Goal: Check status: Check status

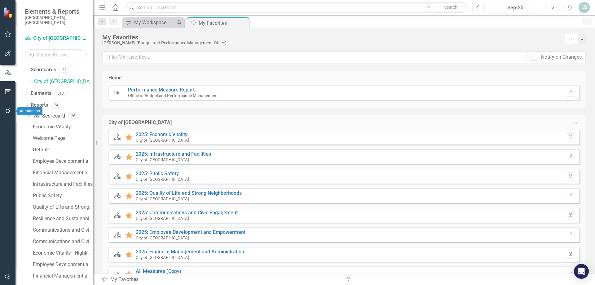
click at [7, 110] on icon "button" at bounding box center [7, 110] width 5 height 5
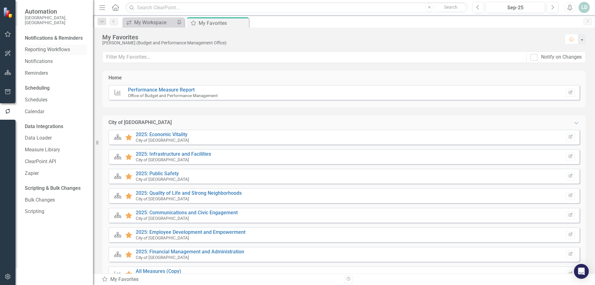
click at [50, 46] on link "Reporting Workflows" at bounding box center [56, 49] width 62 height 7
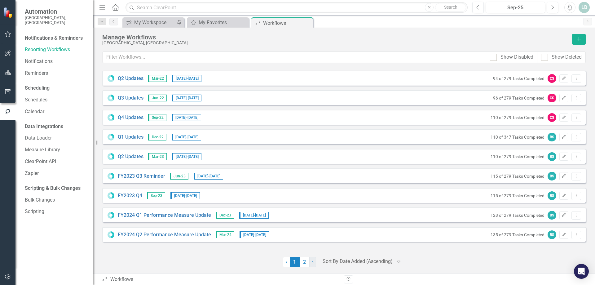
click at [311, 262] on link "› Next" at bounding box center [312, 261] width 7 height 11
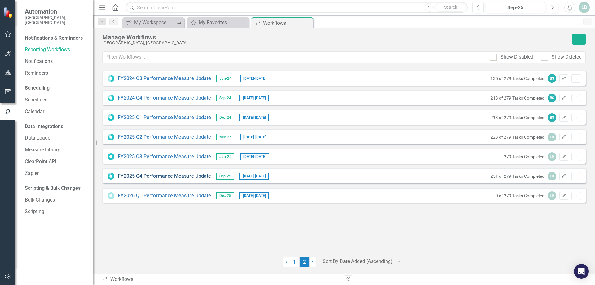
click at [141, 176] on link "FY2025 Q4 Performance Measure Update" at bounding box center [164, 176] width 93 height 7
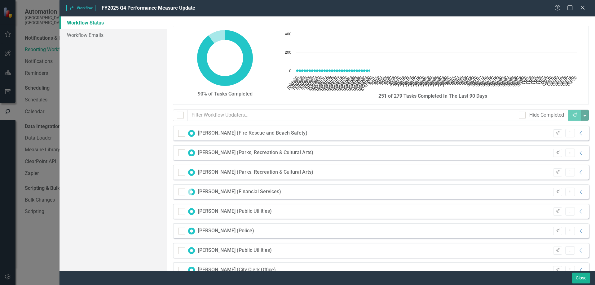
checkbox input "false"
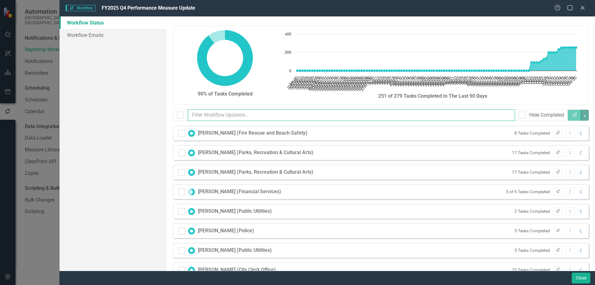
click at [201, 114] on input "text" at bounding box center [351, 114] width 327 height 11
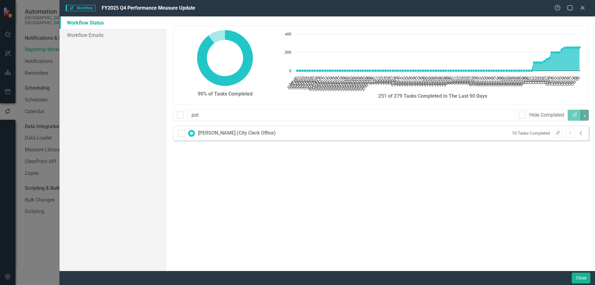
click at [580, 133] on icon "Collapse" at bounding box center [581, 133] width 6 height 5
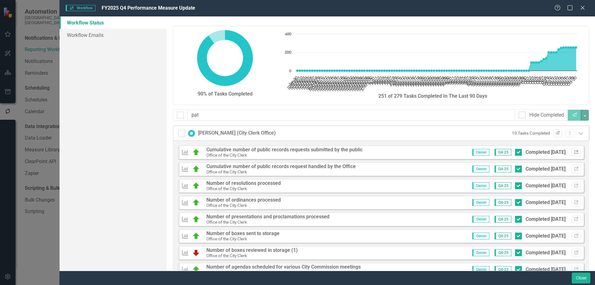
click at [574, 154] on button "Link" at bounding box center [575, 152] width 9 height 8
drag, startPoint x: 206, startPoint y: 115, endPoint x: 149, endPoint y: 114, distance: 57.3
click at [149, 114] on div "Workflow Status Workflow Emails 90% of Tasks Completed Chart Chart with 113 dat…" at bounding box center [326, 143] width 535 height 254
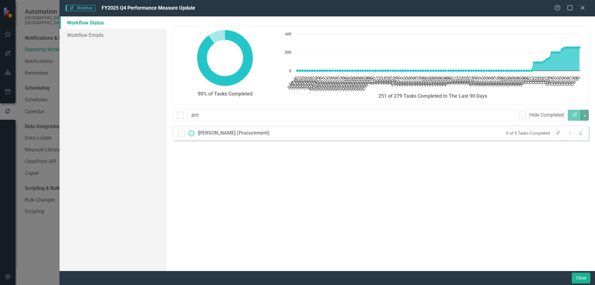
click at [582, 133] on icon "Collapse" at bounding box center [581, 133] width 6 height 5
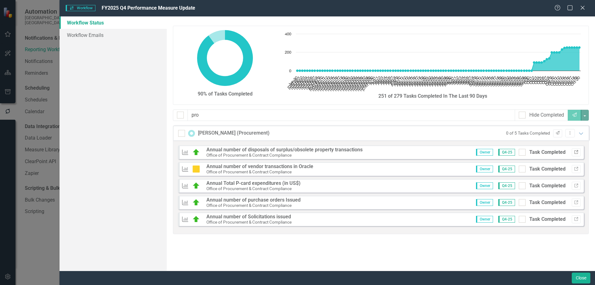
click at [576, 153] on icon "Link" at bounding box center [576, 152] width 5 height 4
drag, startPoint x: 216, startPoint y: 115, endPoint x: 166, endPoint y: 112, distance: 49.3
click at [167, 112] on div "90% of Tasks Completed Chart Chart with 113 data points. The chart has 1 X axis…" at bounding box center [381, 143] width 428 height 254
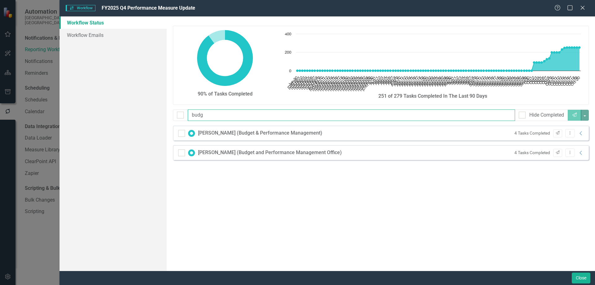
drag, startPoint x: 206, startPoint y: 115, endPoint x: 84, endPoint y: 112, distance: 122.1
click at [83, 111] on div "Workflow Status Workflow Emails 90% of Tasks Completed Chart Chart with 113 dat…" at bounding box center [326, 143] width 535 height 254
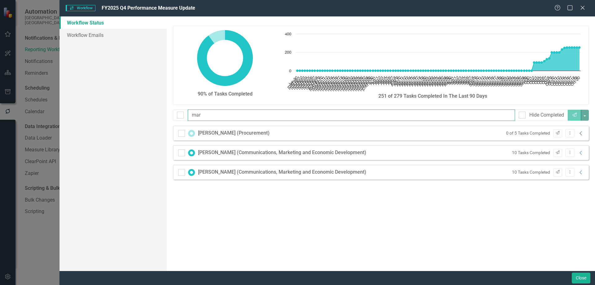
type input "mar"
click at [580, 131] on icon "Collapse" at bounding box center [581, 133] width 6 height 5
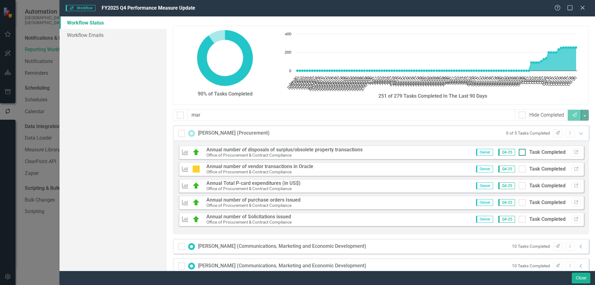
click at [519, 152] on div at bounding box center [521, 152] width 7 height 7
click at [519, 152] on input "Task Completed" at bounding box center [520, 151] width 4 height 4
checkbox input "true"
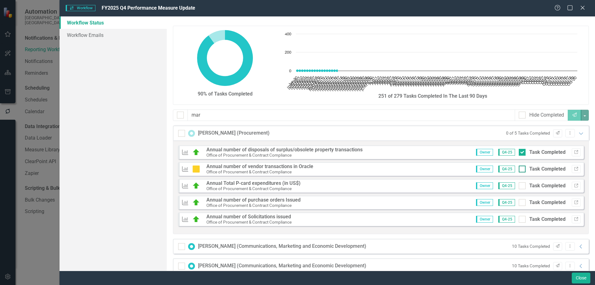
click at [518, 168] on input "Task Completed" at bounding box center [520, 167] width 4 height 4
checkbox input "true"
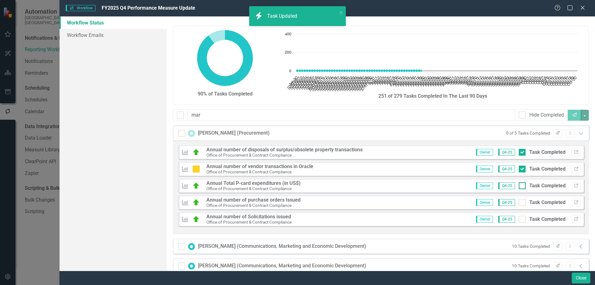
click at [518, 186] on div at bounding box center [521, 185] width 7 height 7
click at [518, 186] on input "Task Completed" at bounding box center [520, 184] width 4 height 4
checkbox input "true"
click at [518, 201] on input "Task Completed" at bounding box center [520, 201] width 4 height 4
checkbox input "true"
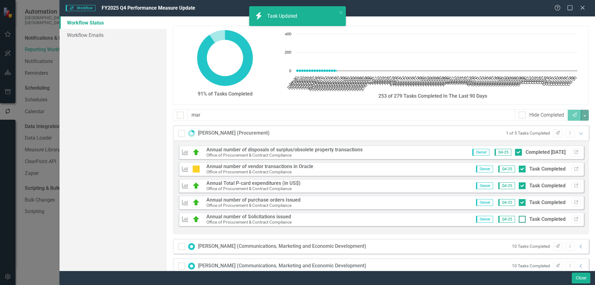
click at [518, 216] on input "Task Completed" at bounding box center [520, 218] width 4 height 4
checkbox input "true"
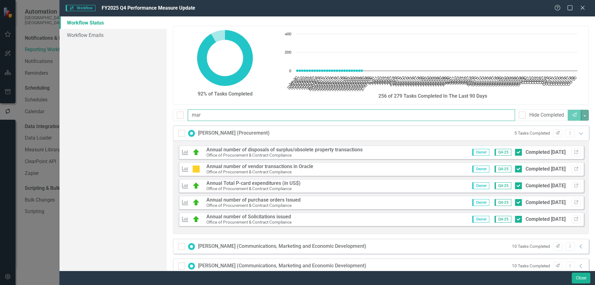
drag, startPoint x: 194, startPoint y: 113, endPoint x: 158, endPoint y: 112, distance: 36.0
click at [158, 112] on div "Workflow Status Workflow Emails 92% of Tasks Completed Chart Chart with 113 dat…" at bounding box center [326, 143] width 535 height 254
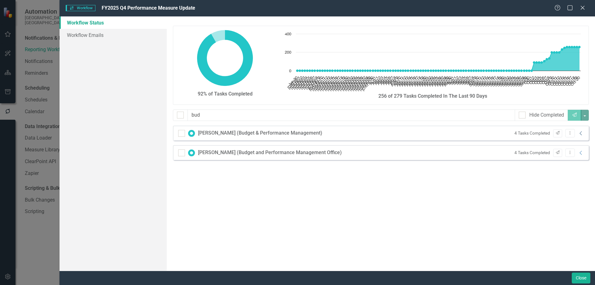
click at [582, 134] on icon "Collapse" at bounding box center [581, 133] width 6 height 5
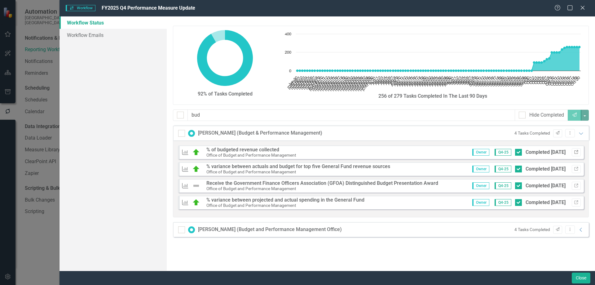
click at [575, 151] on icon "Link" at bounding box center [576, 152] width 5 height 4
drag, startPoint x: 211, startPoint y: 114, endPoint x: 138, endPoint y: 113, distance: 73.1
click at [138, 113] on div "Workflow Status Workflow Emails 92% of Tasks Completed Chart Chart with 113 dat…" at bounding box center [326, 143] width 535 height 254
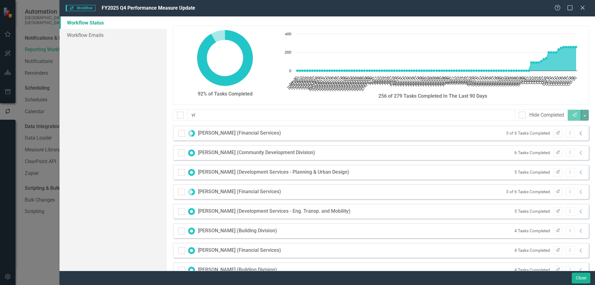
click at [578, 131] on icon "Collapse" at bounding box center [581, 133] width 6 height 5
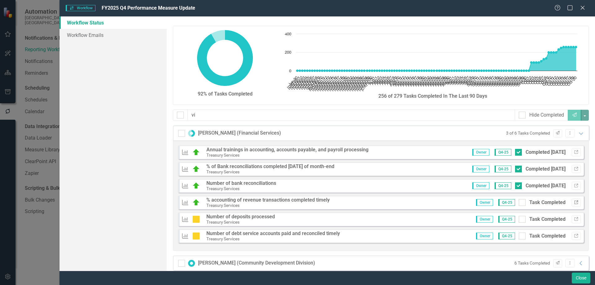
click at [574, 202] on icon "button" at bounding box center [576, 202] width 4 height 4
drag, startPoint x: 216, startPoint y: 115, endPoint x: 133, endPoint y: 114, distance: 82.4
click at [133, 114] on div "Workflow Status Workflow Emails 92% of Tasks Completed Chart Chart with 113 dat…" at bounding box center [326, 143] width 535 height 254
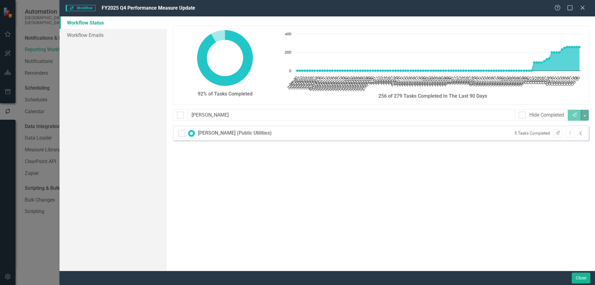
click at [581, 133] on icon "Collapse" at bounding box center [581, 133] width 6 height 5
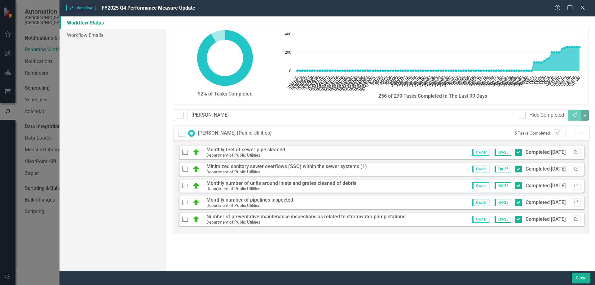
click at [575, 219] on icon "Link" at bounding box center [576, 219] width 5 height 4
drag, startPoint x: 241, startPoint y: 115, endPoint x: 60, endPoint y: 108, distance: 181.3
click at [60, 108] on div "Workflow Status Workflow Emails 92% of Tasks Completed Chart Chart with 113 dat…" at bounding box center [326, 143] width 535 height 254
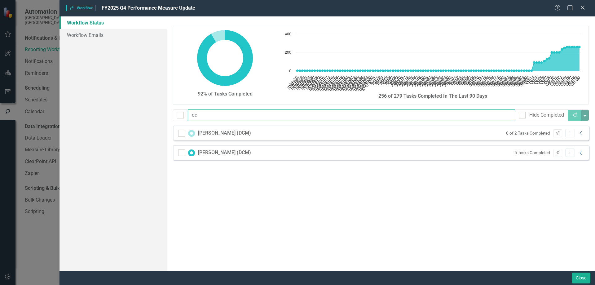
type input "dc"
click at [582, 133] on icon "Collapse" at bounding box center [581, 133] width 6 height 5
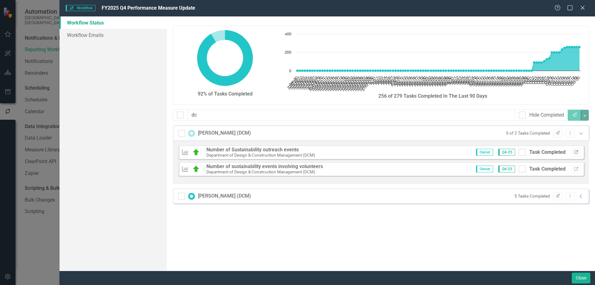
click at [576, 153] on icon "Link" at bounding box center [576, 152] width 5 height 4
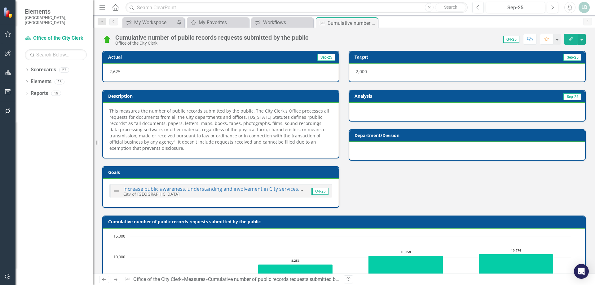
scroll to position [252, 0]
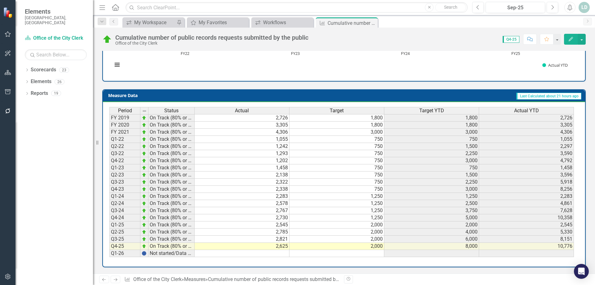
click at [116, 280] on icon "Next" at bounding box center [115, 279] width 5 height 4
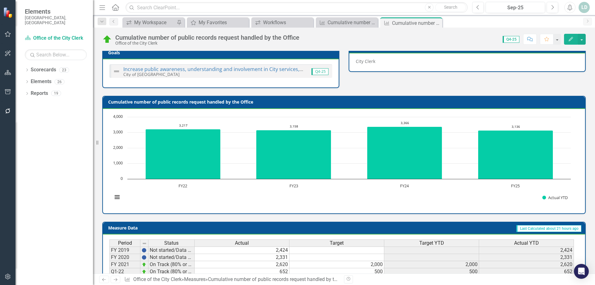
scroll to position [217, 0]
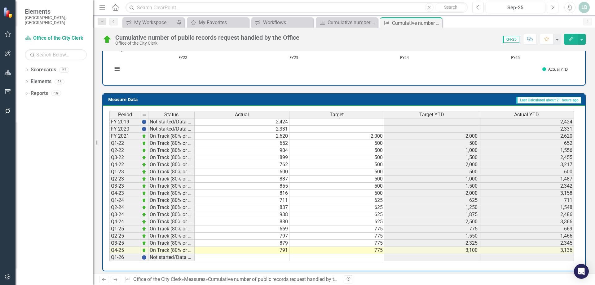
click at [115, 278] on icon "Next" at bounding box center [115, 279] width 5 height 4
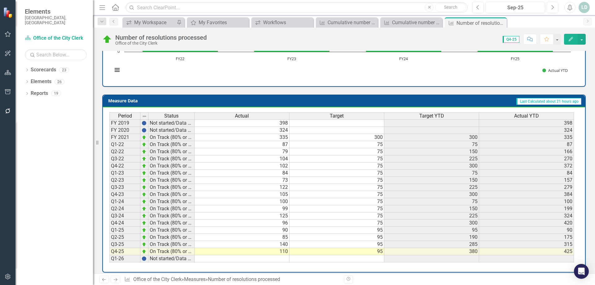
scroll to position [239, 0]
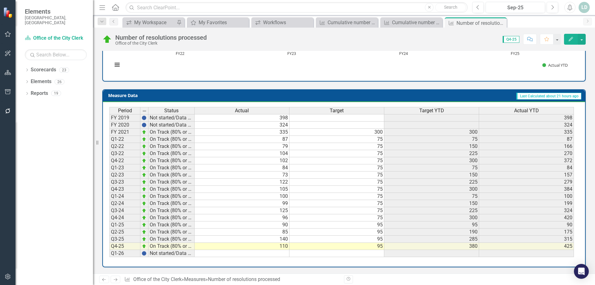
click at [119, 279] on link "Next" at bounding box center [116, 278] width 10 height 7
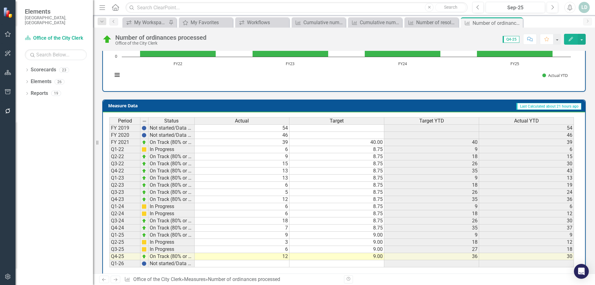
scroll to position [227, 0]
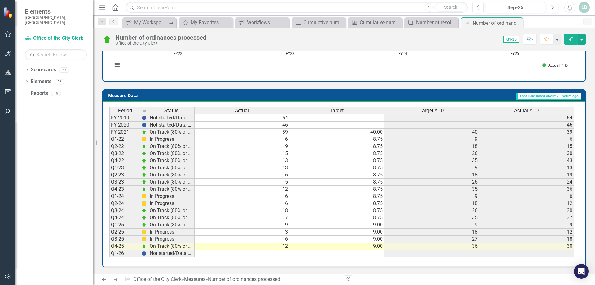
click at [113, 279] on icon "Next" at bounding box center [115, 279] width 5 height 4
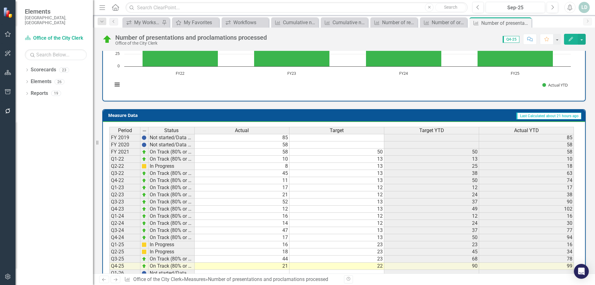
scroll to position [233, 0]
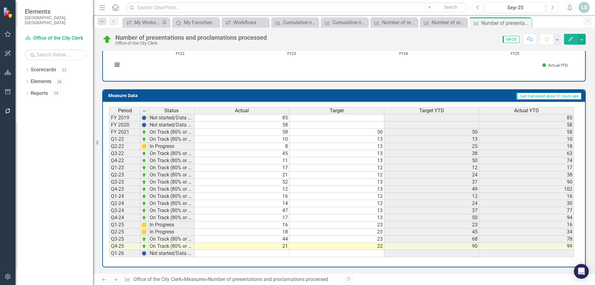
click at [117, 280] on icon "Next" at bounding box center [115, 279] width 5 height 4
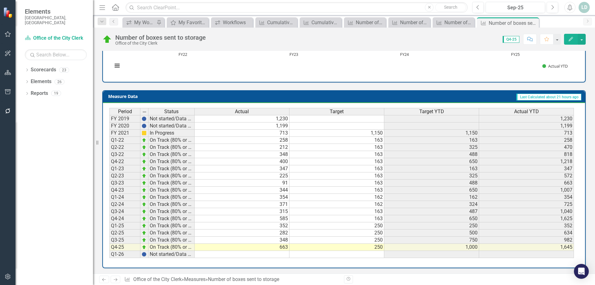
scroll to position [227, 0]
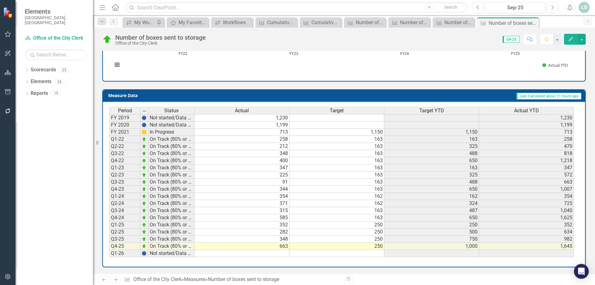
click at [112, 279] on link "Next" at bounding box center [116, 278] width 10 height 7
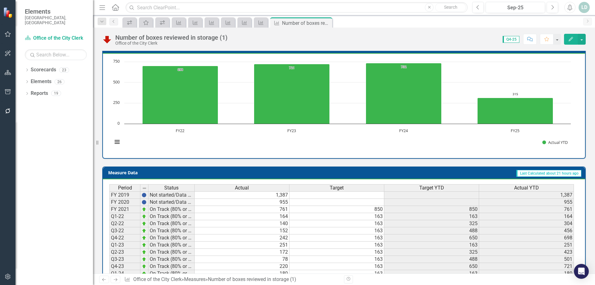
scroll to position [215, 0]
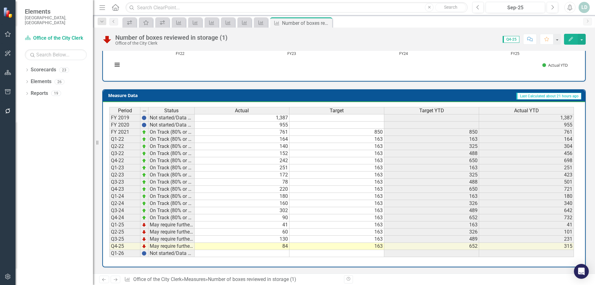
click at [105, 280] on icon "Previous" at bounding box center [103, 279] width 5 height 4
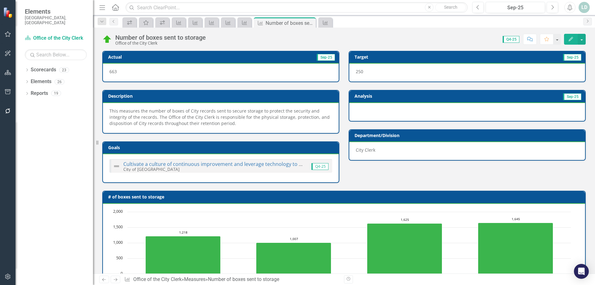
click at [116, 278] on icon at bounding box center [116, 279] width 4 height 3
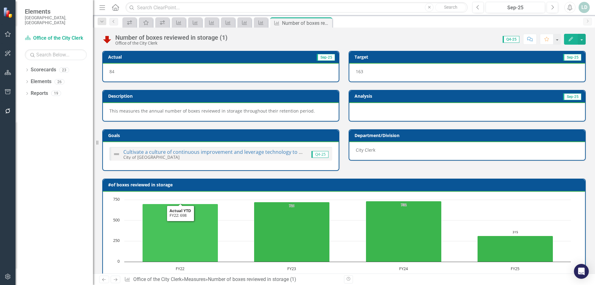
scroll to position [215, 0]
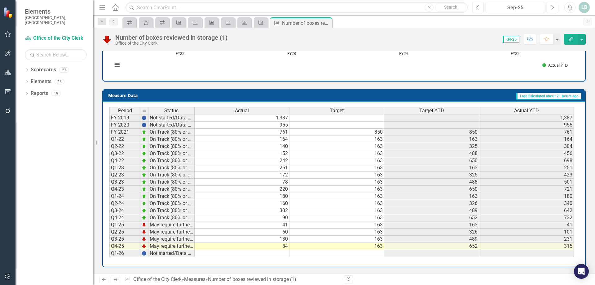
click at [116, 279] on icon at bounding box center [116, 279] width 4 height 3
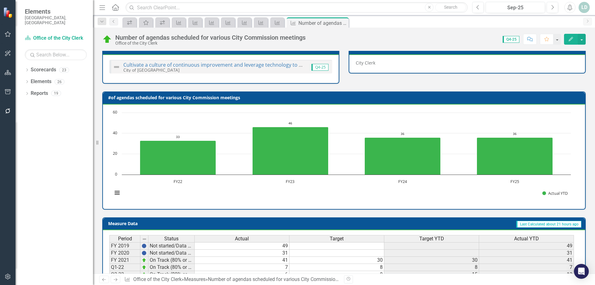
scroll to position [215, 0]
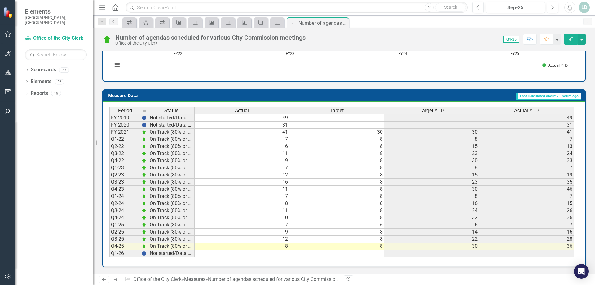
click at [114, 279] on icon "Next" at bounding box center [115, 279] width 5 height 4
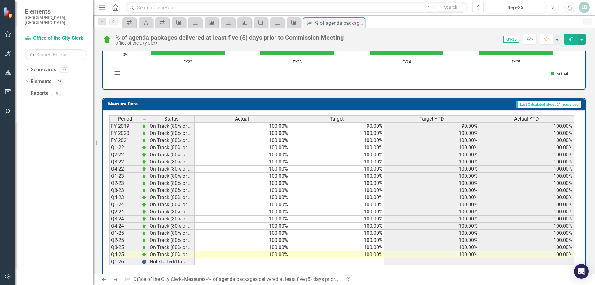
scroll to position [227, 0]
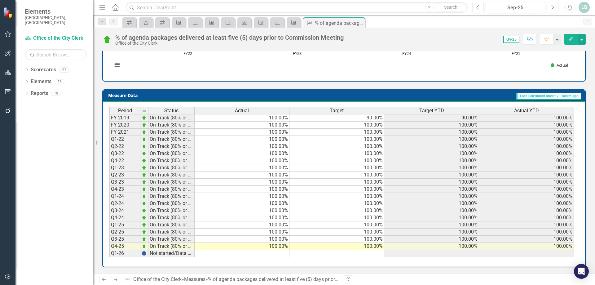
click at [113, 280] on icon "Next" at bounding box center [115, 279] width 5 height 4
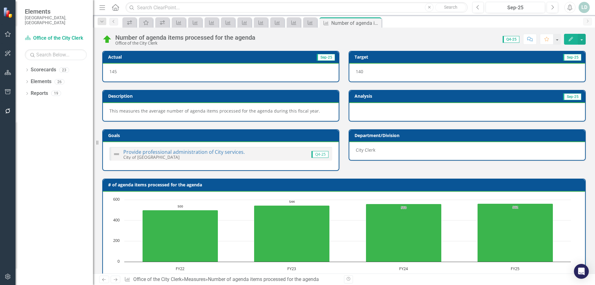
scroll to position [215, 0]
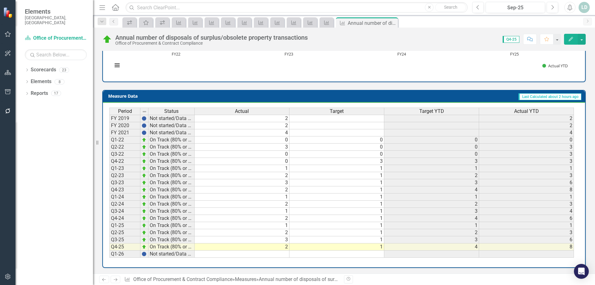
scroll to position [221, 0]
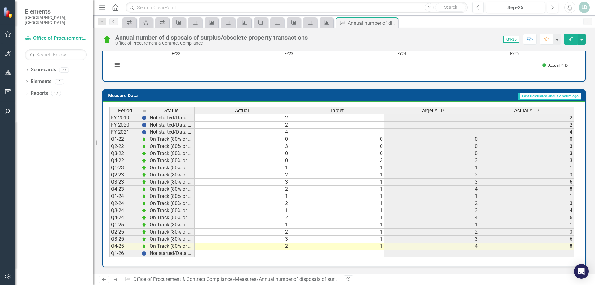
click at [112, 280] on link "Next" at bounding box center [116, 278] width 10 height 7
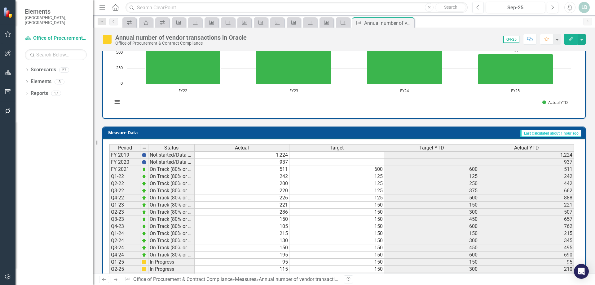
scroll to position [221, 0]
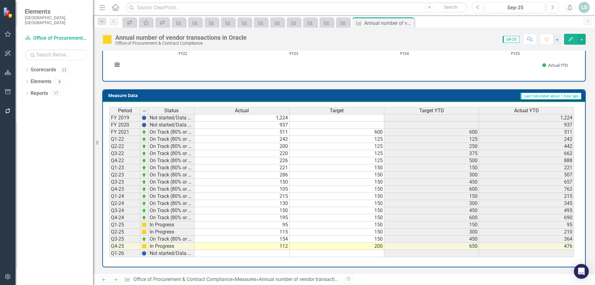
click at [116, 280] on icon "Next" at bounding box center [115, 279] width 5 height 4
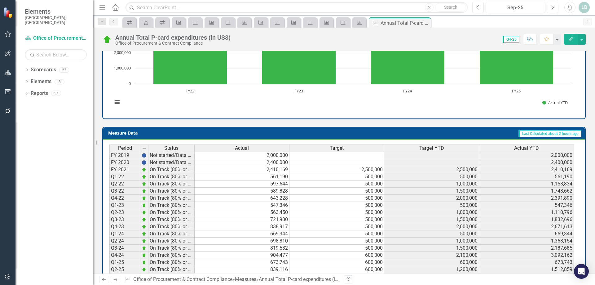
scroll to position [221, 0]
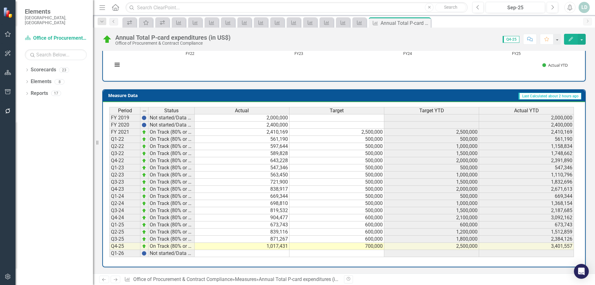
click at [114, 280] on icon "Next" at bounding box center [115, 279] width 5 height 4
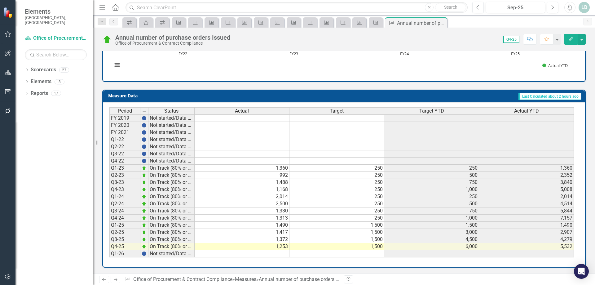
scroll to position [215, 0]
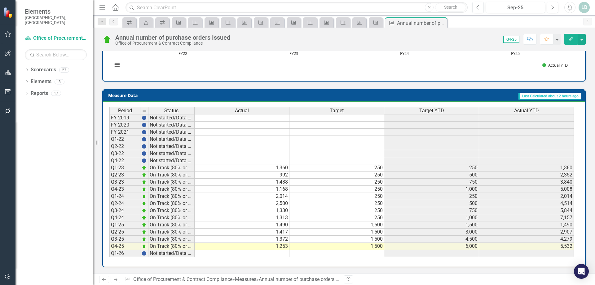
click at [115, 279] on icon at bounding box center [116, 279] width 4 height 3
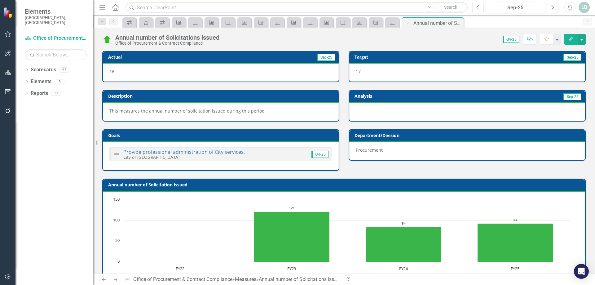
scroll to position [215, 0]
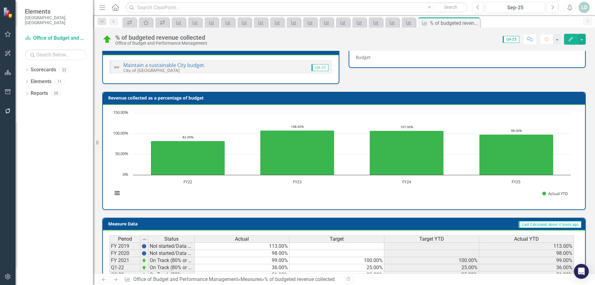
scroll to position [221, 0]
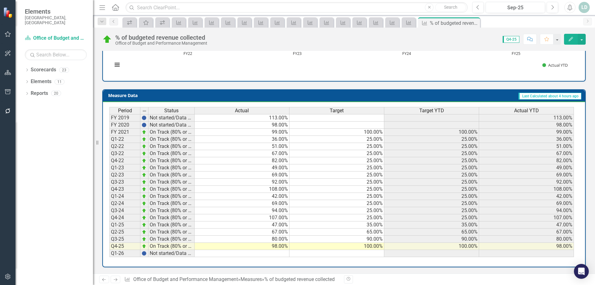
click at [116, 279] on icon at bounding box center [116, 279] width 4 height 3
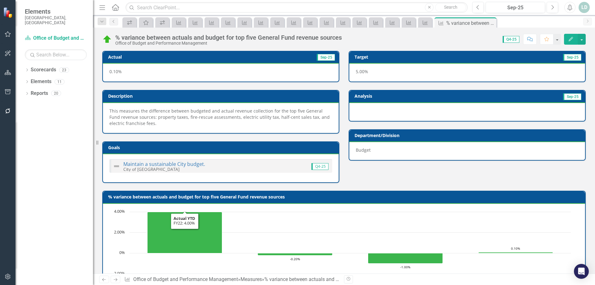
scroll to position [227, 0]
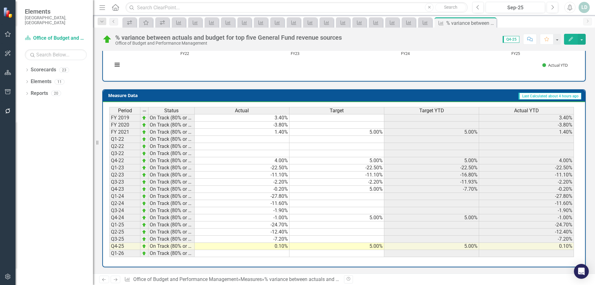
click at [116, 277] on icon "Next" at bounding box center [115, 279] width 5 height 4
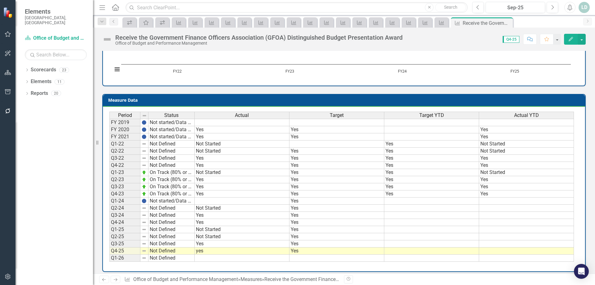
scroll to position [227, 0]
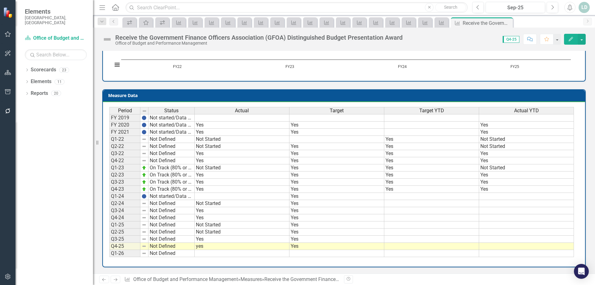
drag, startPoint x: 37, startPoint y: 217, endPoint x: 40, endPoint y: 219, distance: 3.5
click at [37, 217] on div "Dropdown Scorecards 23 Dropdown City of Hollywood Office of Budget and Performa…" at bounding box center [53, 175] width 77 height 220
click at [118, 279] on icon "Next" at bounding box center [115, 279] width 5 height 4
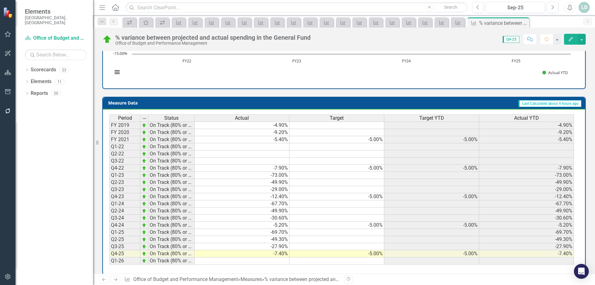
scroll to position [233, 0]
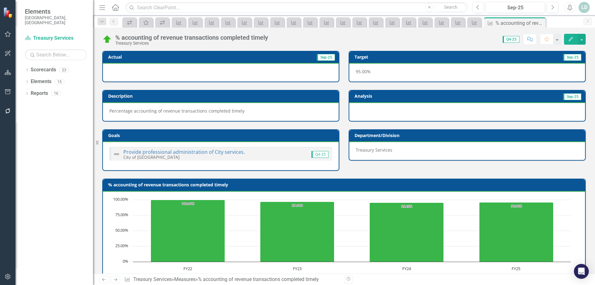
scroll to position [215, 0]
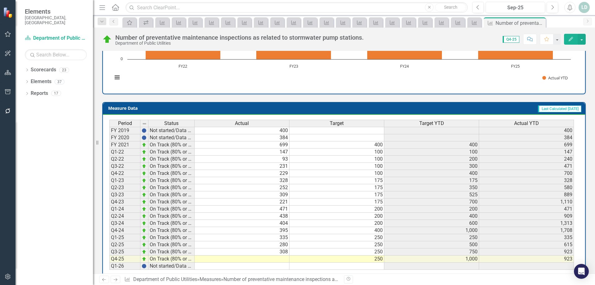
scroll to position [221, 0]
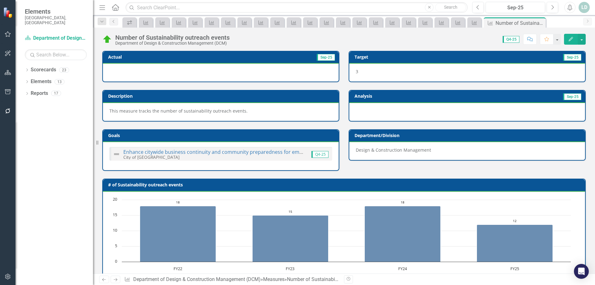
scroll to position [215, 0]
